Goal: Information Seeking & Learning: Learn about a topic

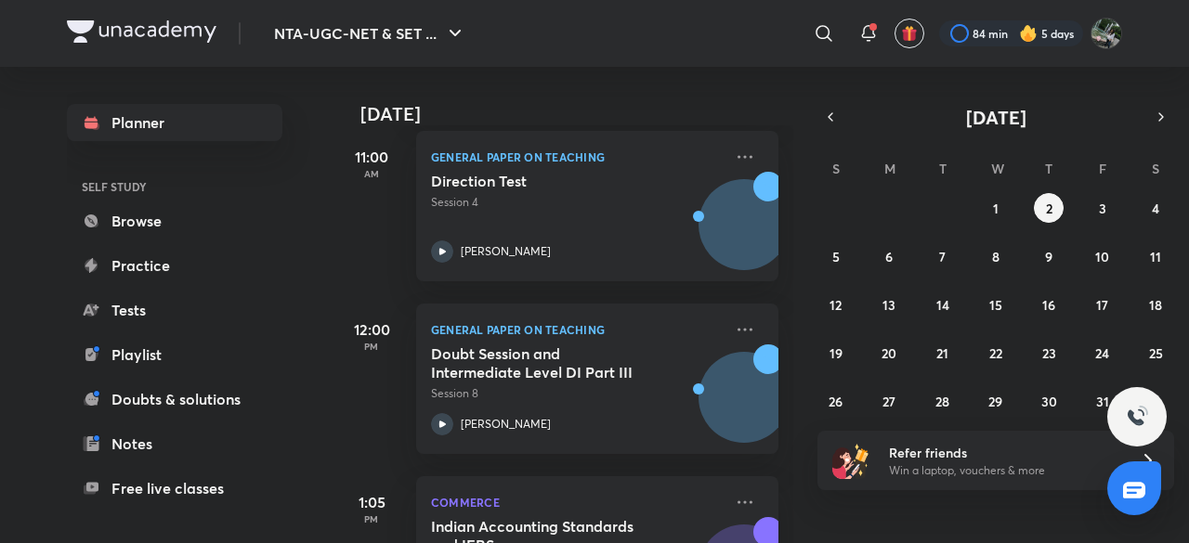
scroll to position [456, 0]
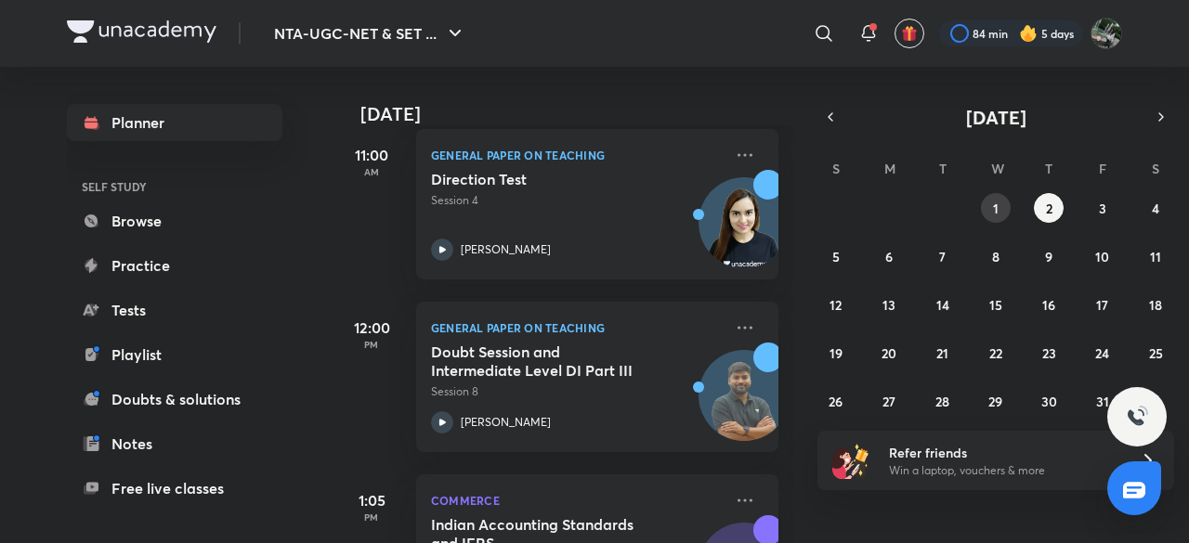
click at [1003, 201] on button "1" at bounding box center [996, 208] width 30 height 30
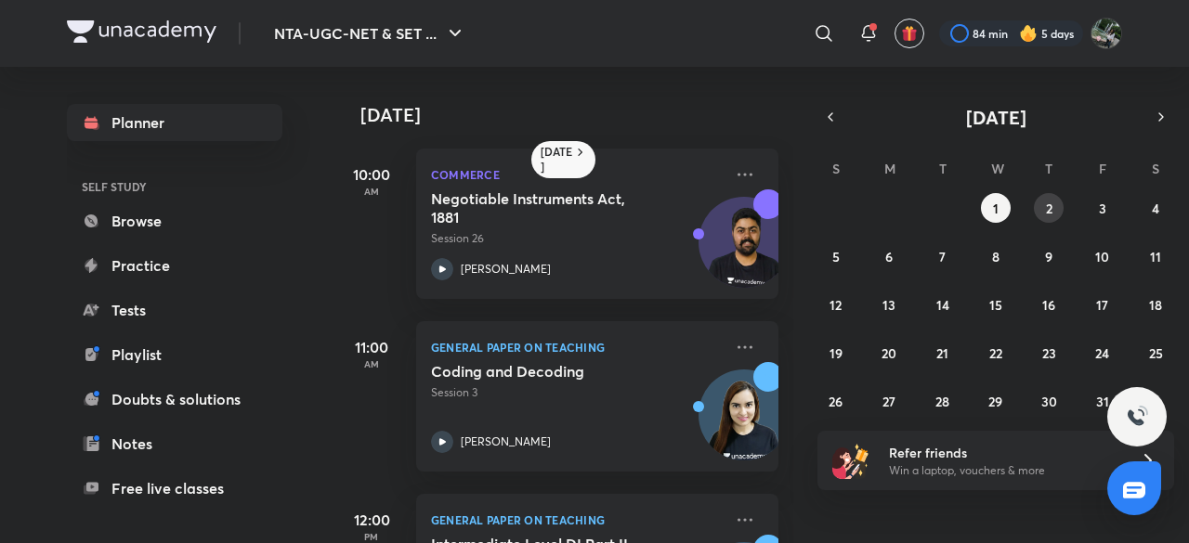
click at [1049, 207] on abbr "2" at bounding box center [1049, 209] width 6 height 18
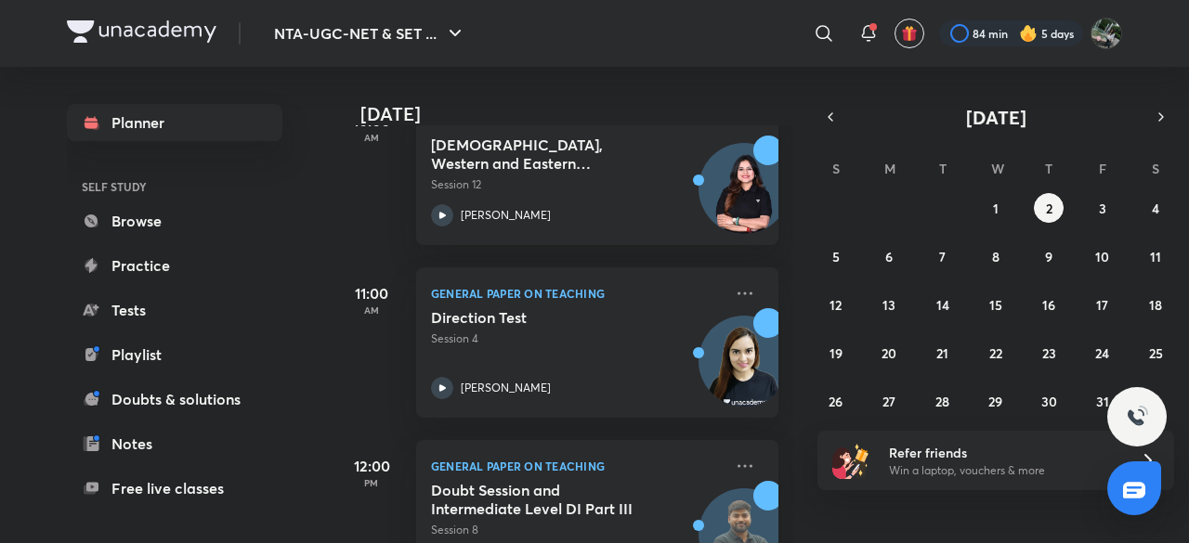
scroll to position [316, 0]
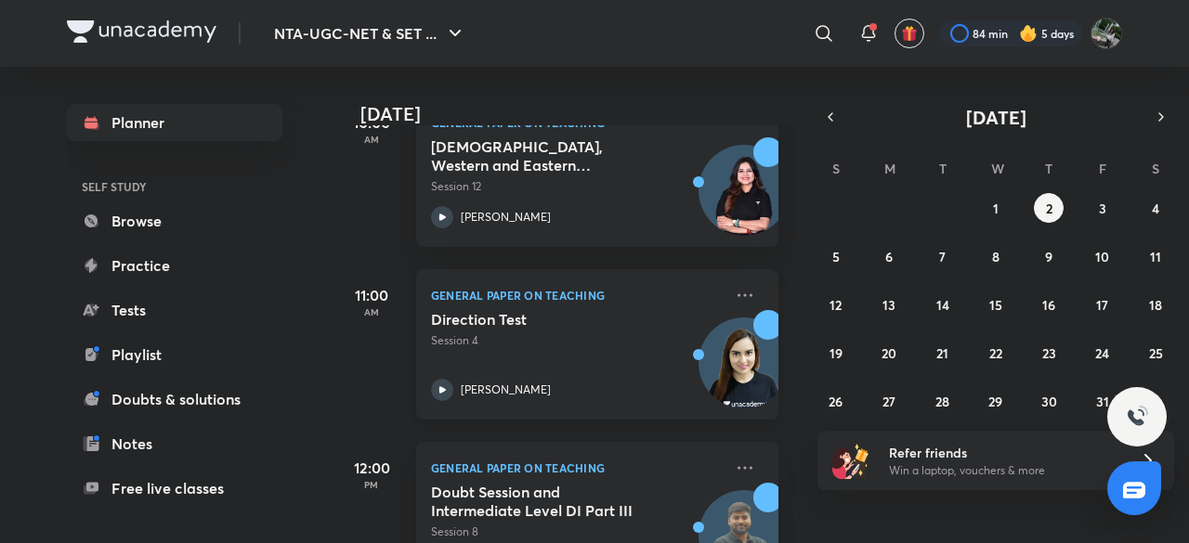
click at [521, 309] on div "General Paper on Teaching Direction Test Session 4 [PERSON_NAME]" at bounding box center [597, 344] width 362 height 150
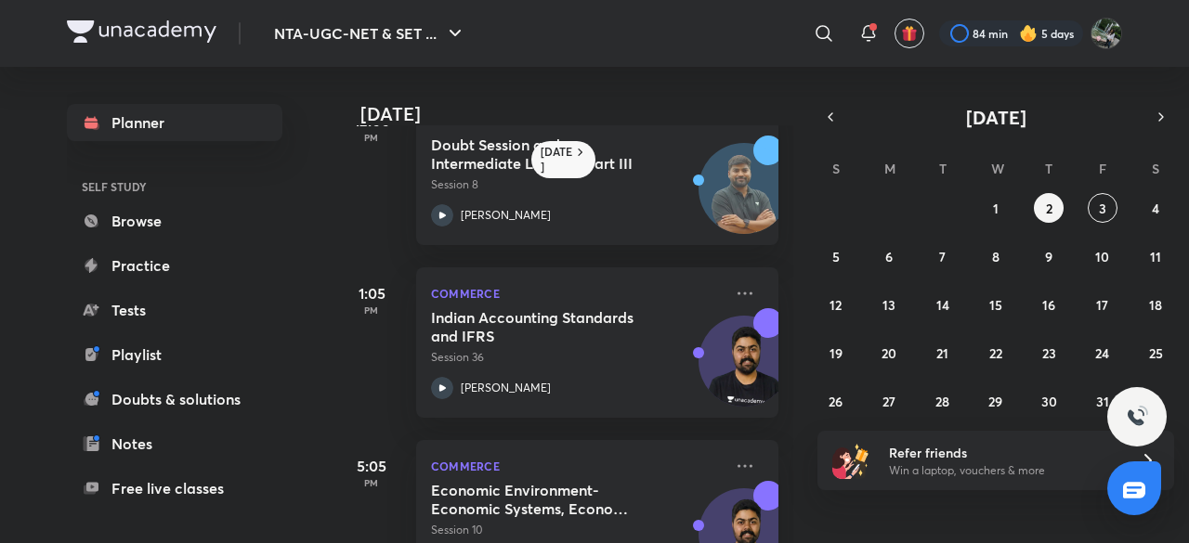
scroll to position [475, 0]
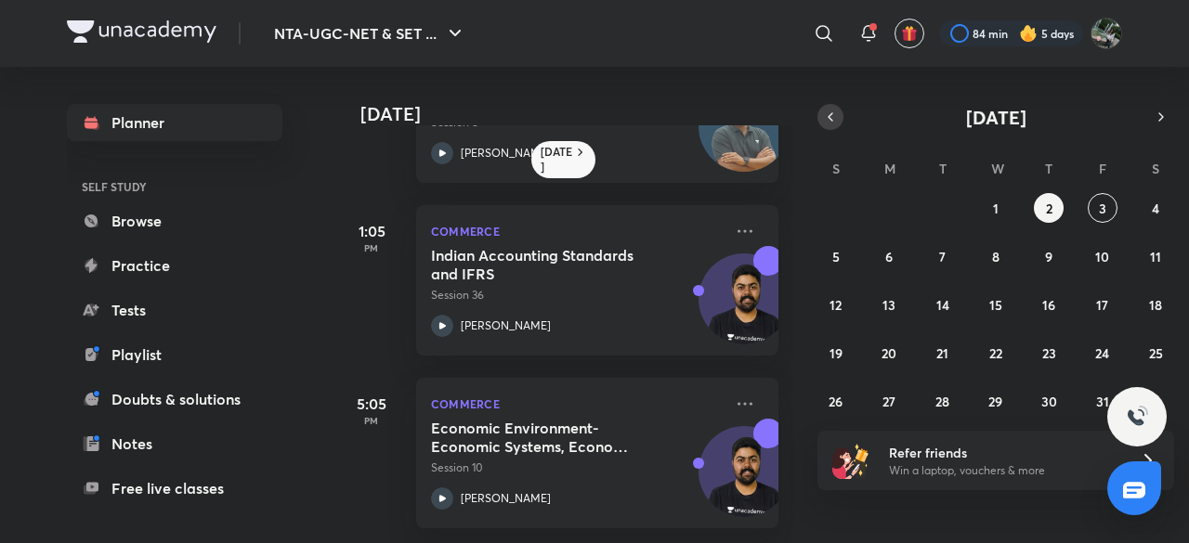
click at [834, 123] on icon "button" at bounding box center [830, 117] width 15 height 17
